Goal: Find specific page/section: Find specific page/section

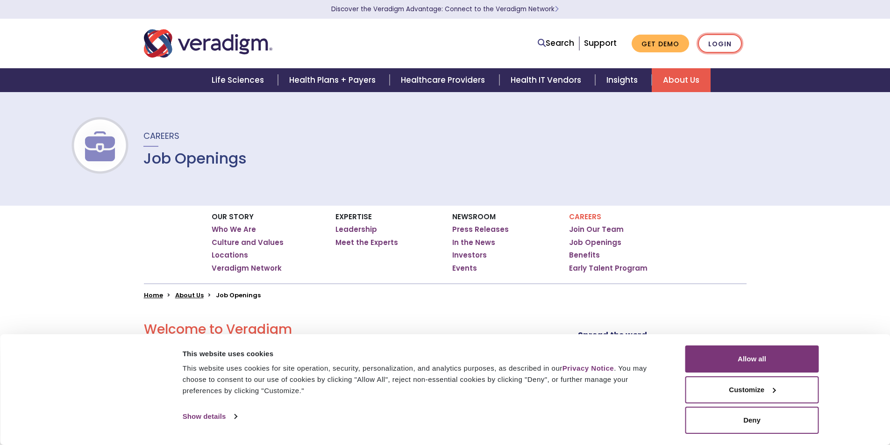
click at [715, 47] on link "Login" at bounding box center [720, 43] width 44 height 19
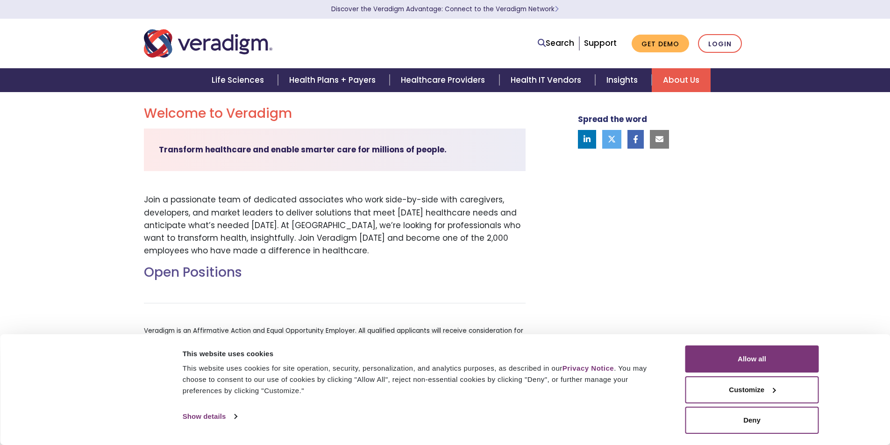
scroll to position [290, 0]
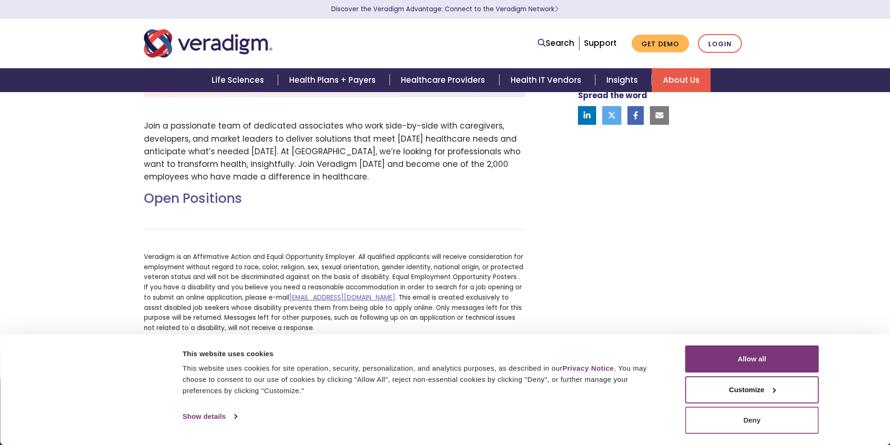
click at [737, 427] on button "Deny" at bounding box center [752, 419] width 134 height 27
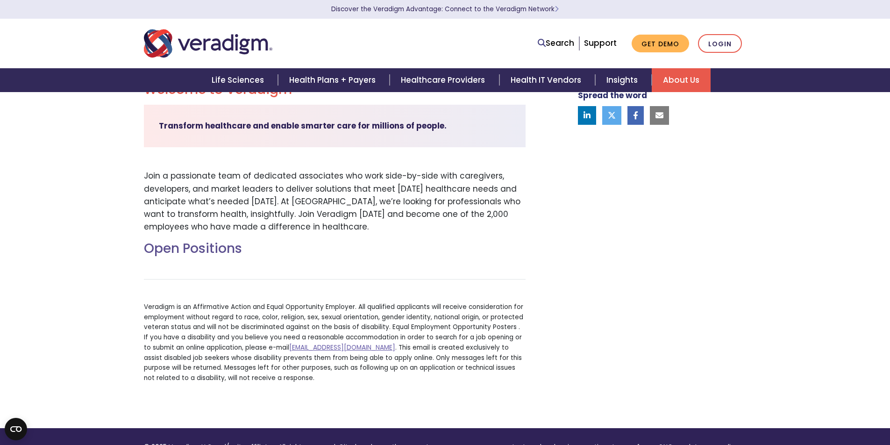
scroll to position [254, 0]
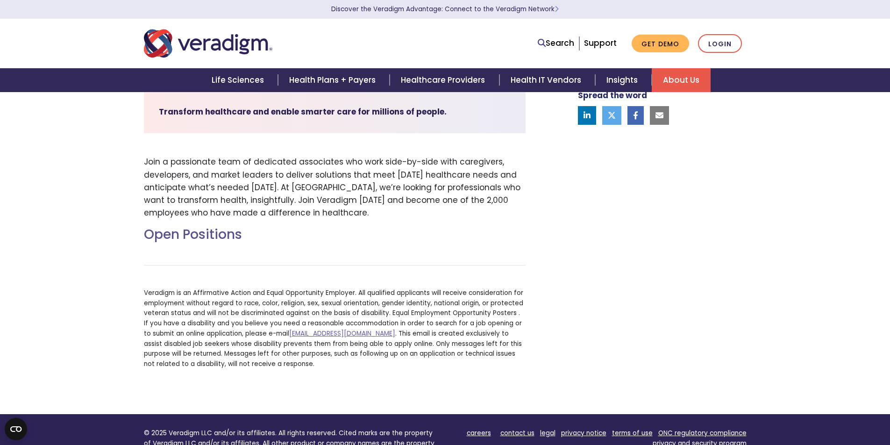
click at [203, 233] on h2 "Open Positions" at bounding box center [335, 235] width 382 height 16
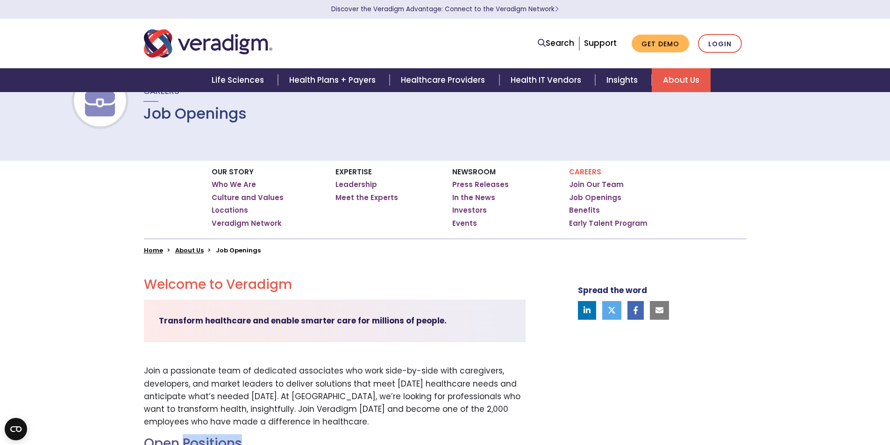
scroll to position [53, 0]
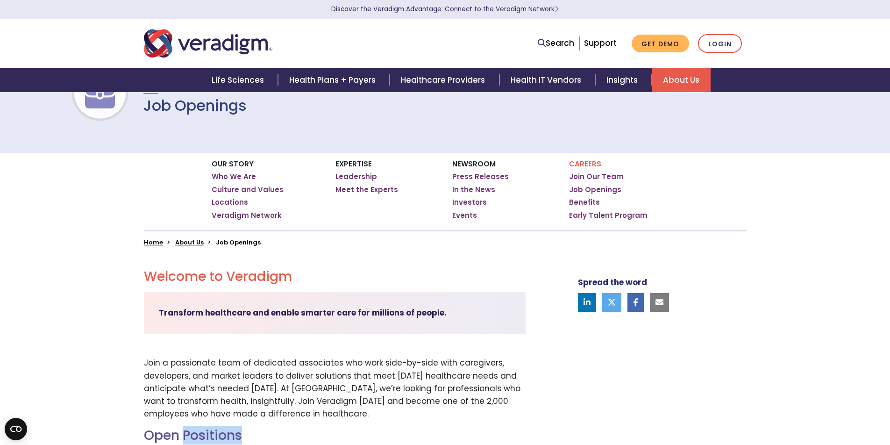
click at [797, 3] on section "Discover the Veradigm Advantage: Connect to the Veradigm Network" at bounding box center [445, 9] width 890 height 19
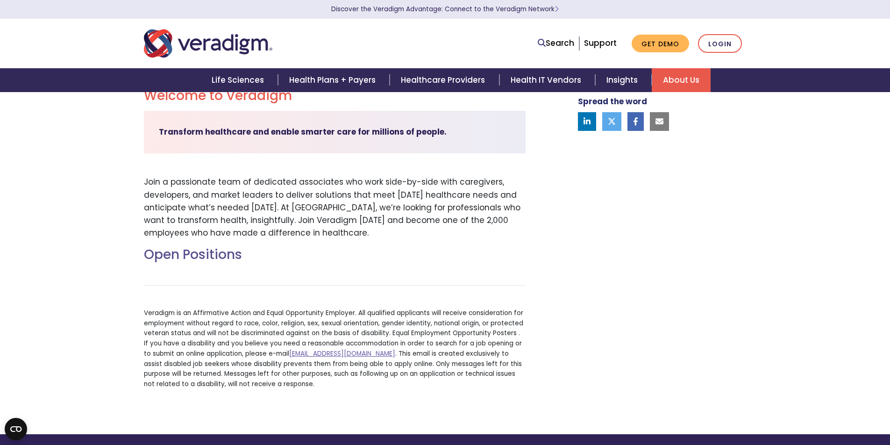
scroll to position [297, 0]
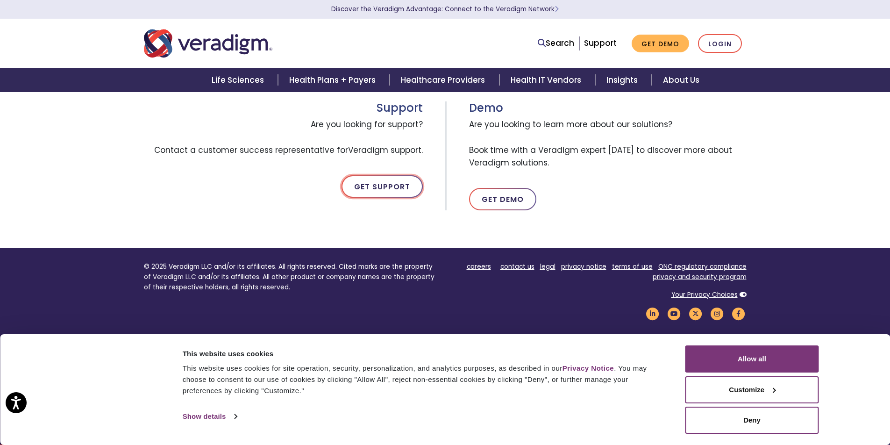
scroll to position [457, 0]
